Goal: Information Seeking & Learning: Learn about a topic

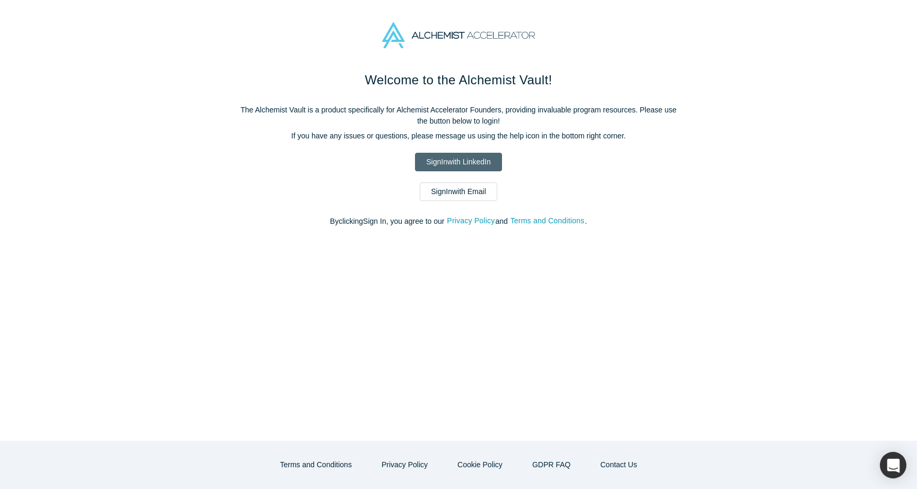
click at [433, 165] on link "Sign In with LinkedIn" at bounding box center [458, 162] width 87 height 19
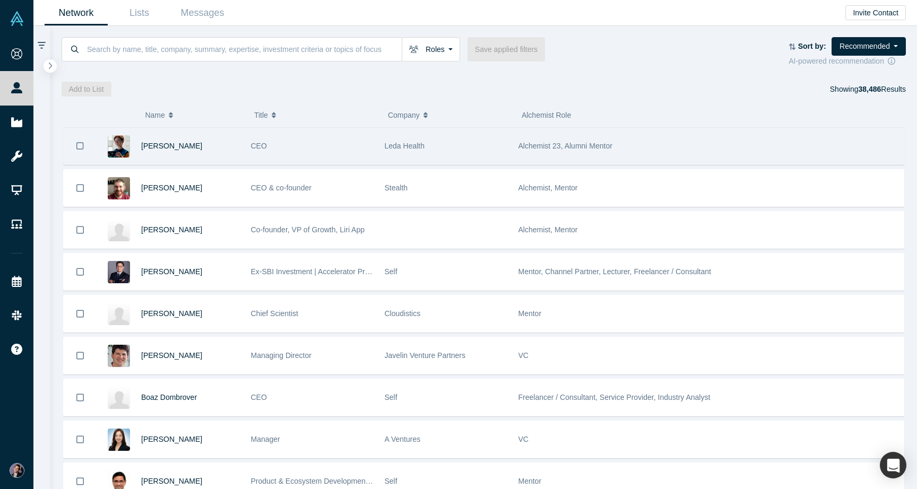
click at [369, 143] on div "CEO" at bounding box center [312, 146] width 123 height 37
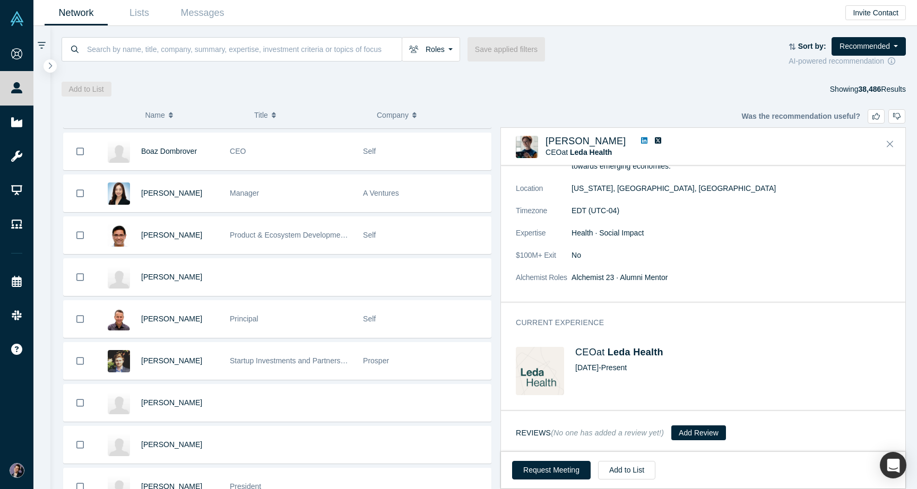
scroll to position [280, 0]
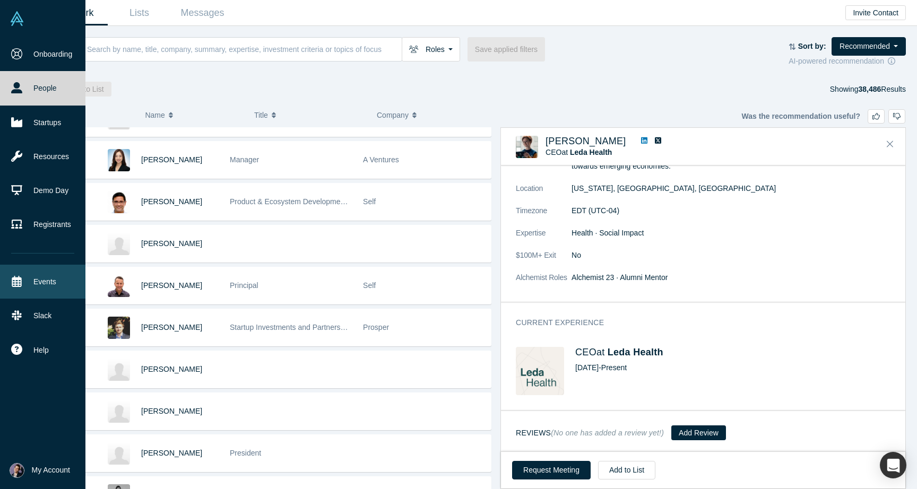
click at [46, 285] on link "Events" at bounding box center [42, 282] width 85 height 34
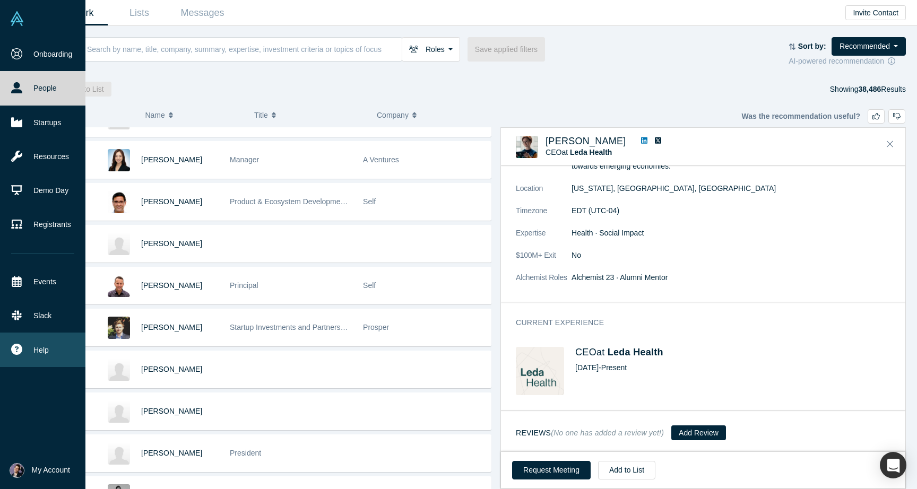
click at [37, 352] on span "Help" at bounding box center [40, 350] width 15 height 11
click at [64, 362] on link "GDPR" at bounding box center [102, 365] width 88 height 19
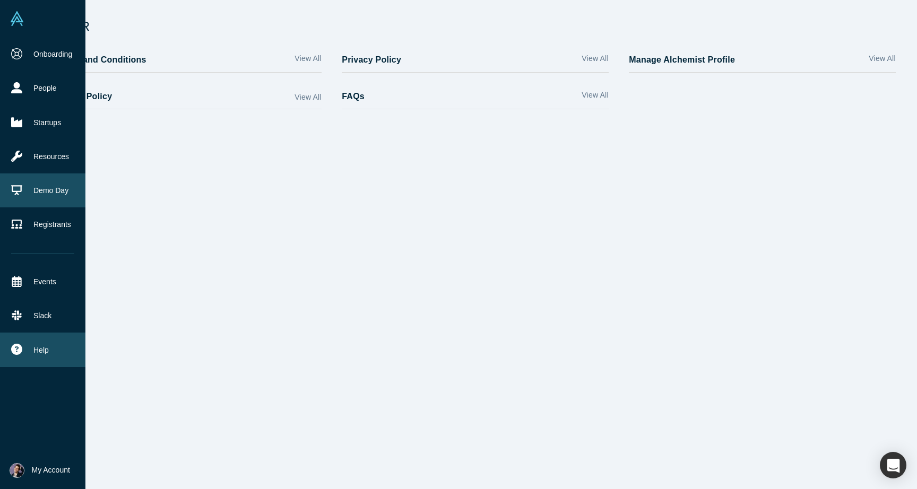
click at [47, 180] on link "Demo Day" at bounding box center [42, 191] width 85 height 34
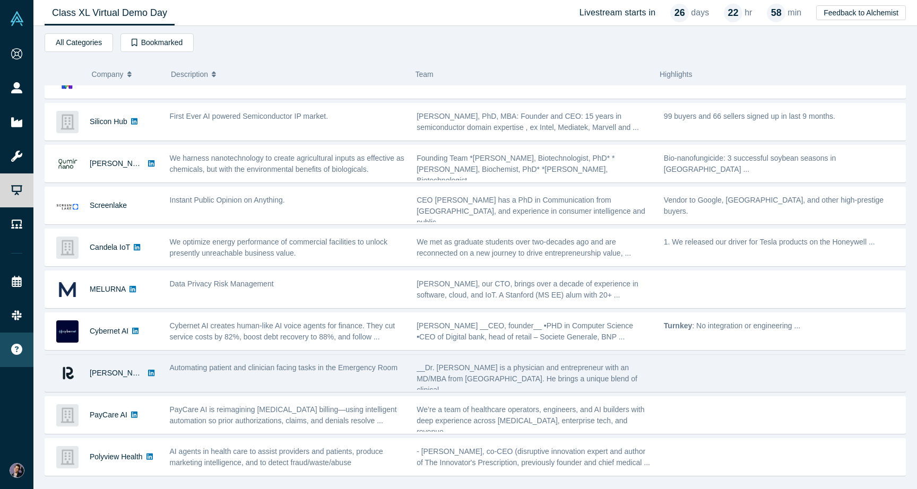
scroll to position [162, 0]
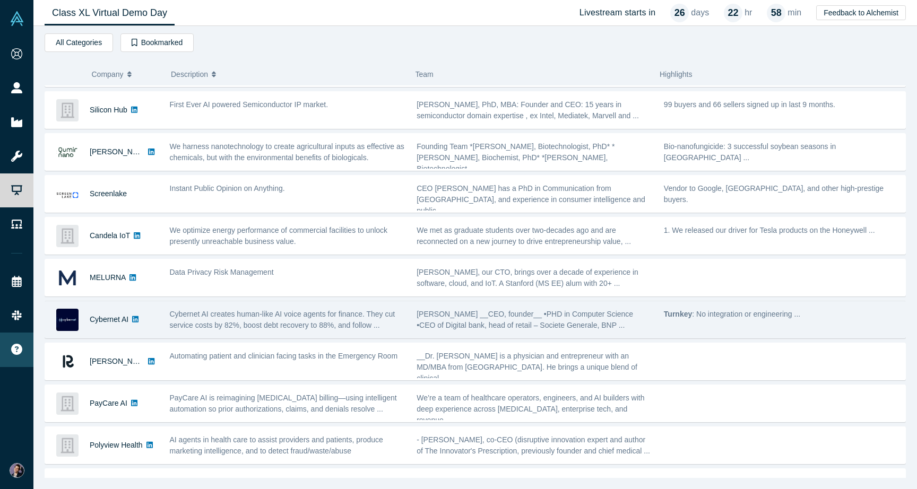
click at [162, 321] on div "Cybernet AI" at bounding box center [104, 320] width 119 height 37
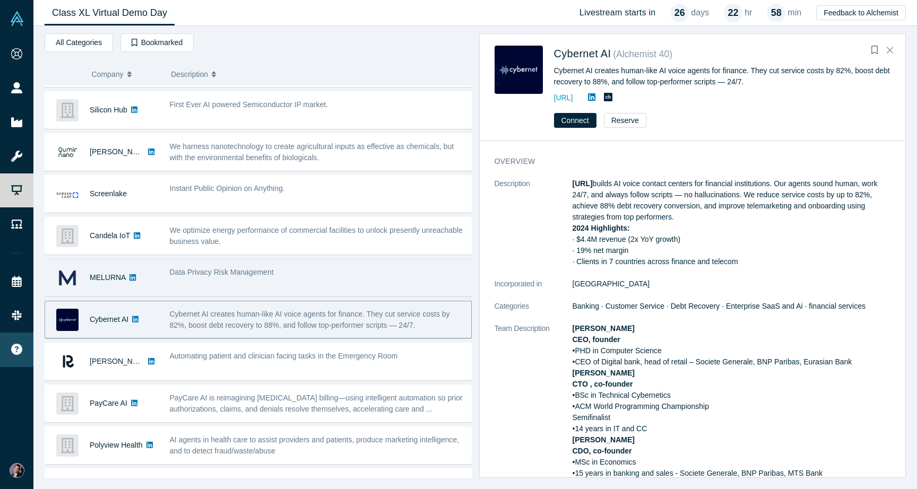
click at [162, 286] on div "MELURNA" at bounding box center [104, 278] width 119 height 37
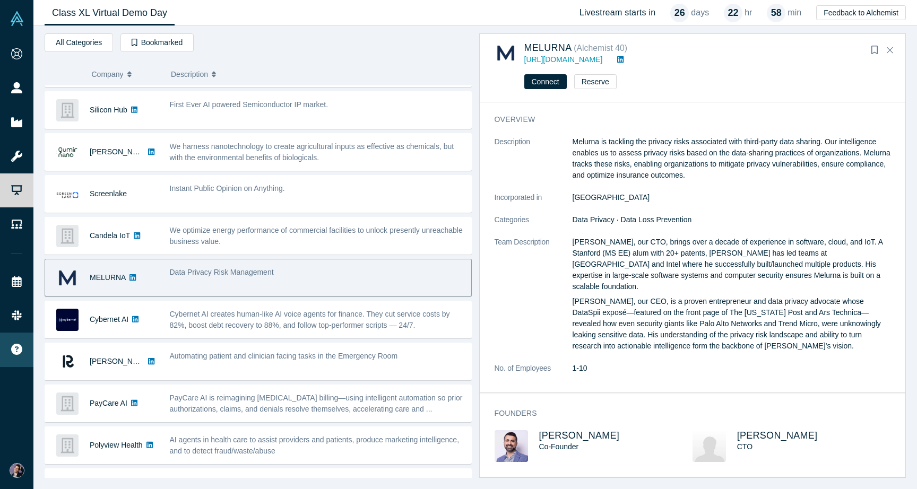
scroll to position [0, 0]
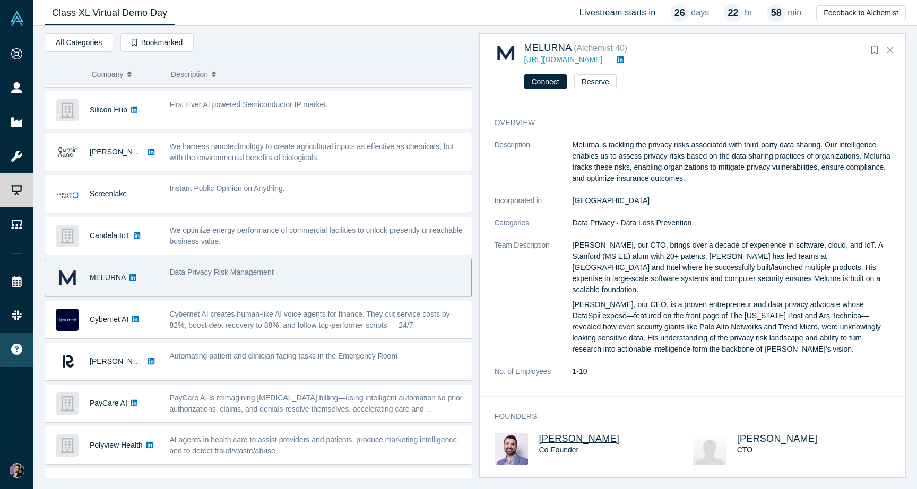
click at [559, 434] on span "[PERSON_NAME]" at bounding box center [579, 439] width 81 height 11
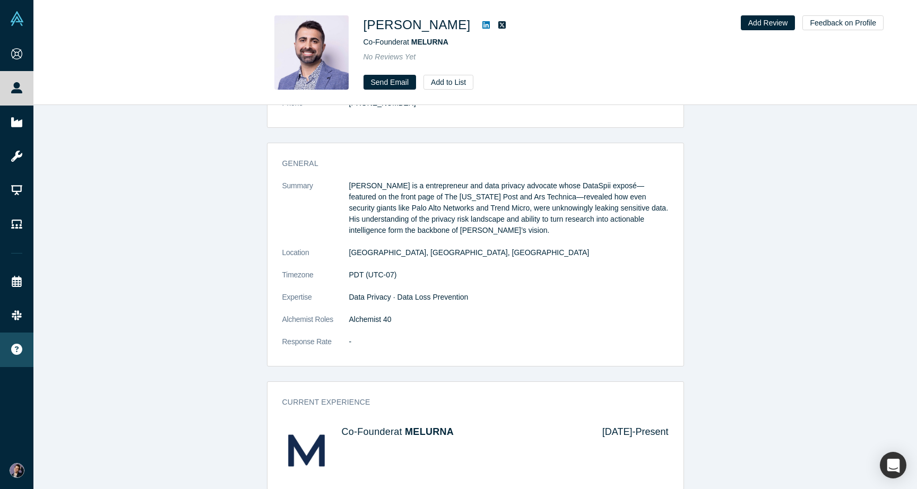
scroll to position [173, 0]
